Goal: Task Accomplishment & Management: Manage account settings

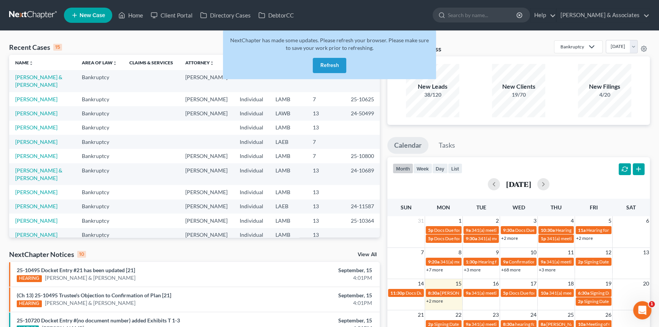
click at [332, 64] on button "Refresh" at bounding box center [329, 65] width 33 height 15
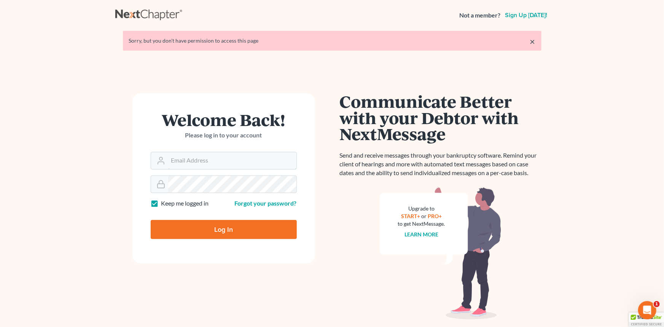
type input "[EMAIL_ADDRESS][DOMAIN_NAME]"
click at [256, 234] on input "Log In" at bounding box center [224, 229] width 146 height 19
type input "Thinking..."
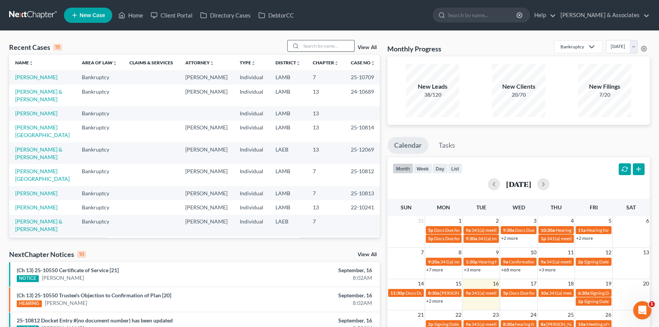
click at [334, 48] on input "search" at bounding box center [327, 45] width 53 height 11
type input "thornhill"
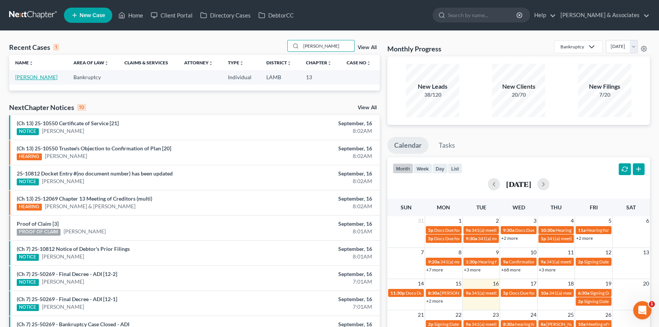
click at [45, 76] on link "Thornhill, Edwin" at bounding box center [36, 77] width 42 height 6
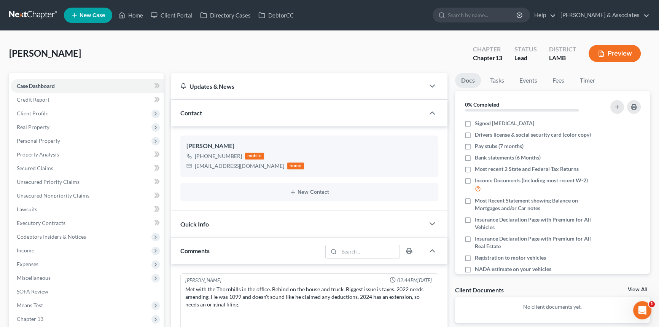
click at [400, 222] on div "Quick Info" at bounding box center [298, 224] width 254 height 26
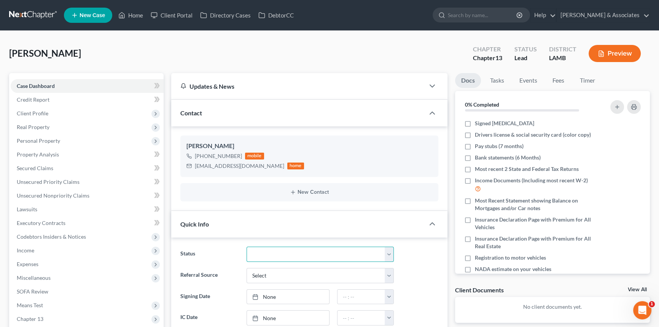
click at [271, 258] on select "Amended Plan Needed Awaiting Income Closed Confirmed Discharged Dismissed Docs …" at bounding box center [320, 254] width 147 height 15
select select "17"
click at [247, 247] on select "Amended Plan Needed Awaiting Income Closed Confirmed Discharged Dismissed Docs …" at bounding box center [320, 254] width 147 height 15
click at [554, 79] on link "Fees" at bounding box center [559, 80] width 24 height 15
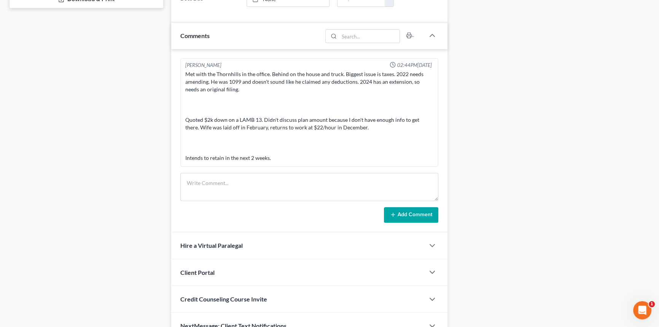
scroll to position [355, 0]
